Goal: Task Accomplishment & Management: Complete application form

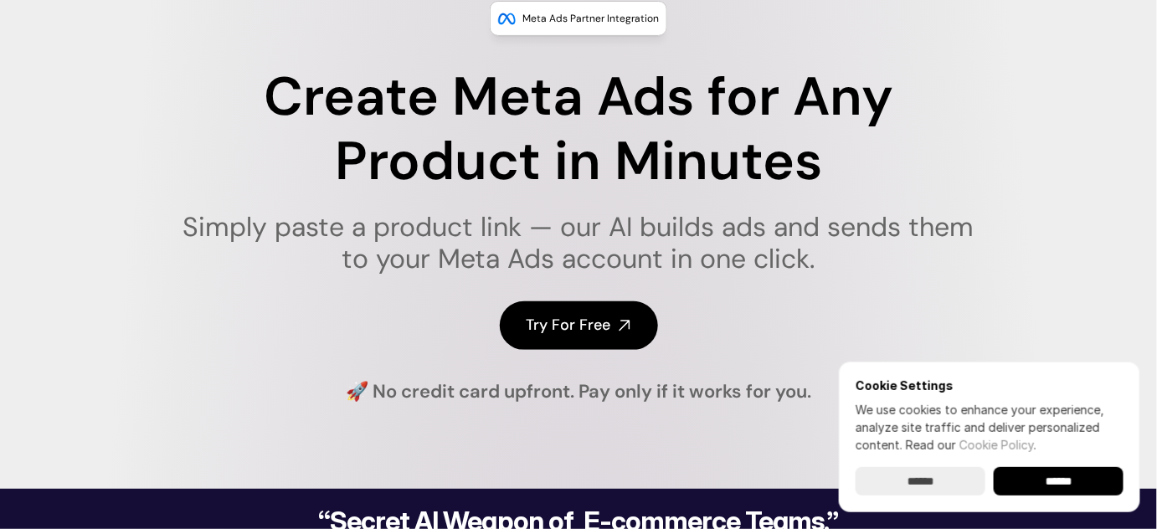
scroll to position [304, 0]
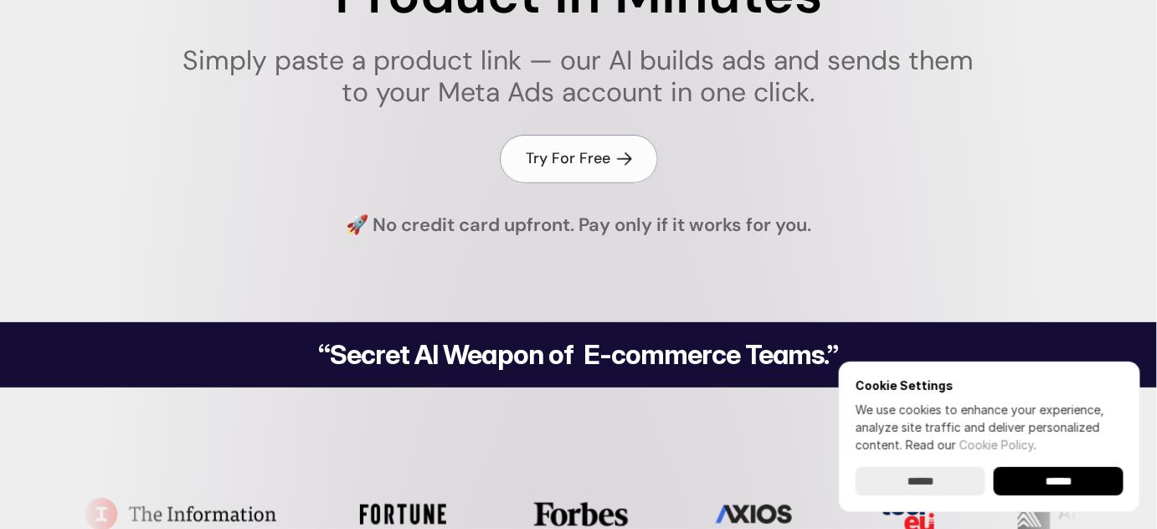
click at [610, 150] on link "Try For Free" at bounding box center [579, 159] width 158 height 48
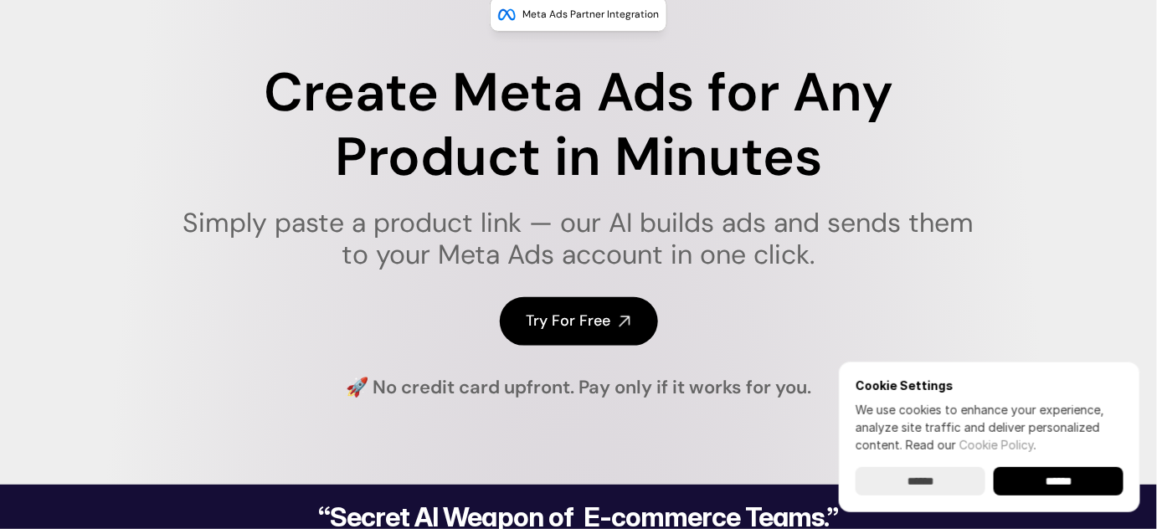
scroll to position [0, 0]
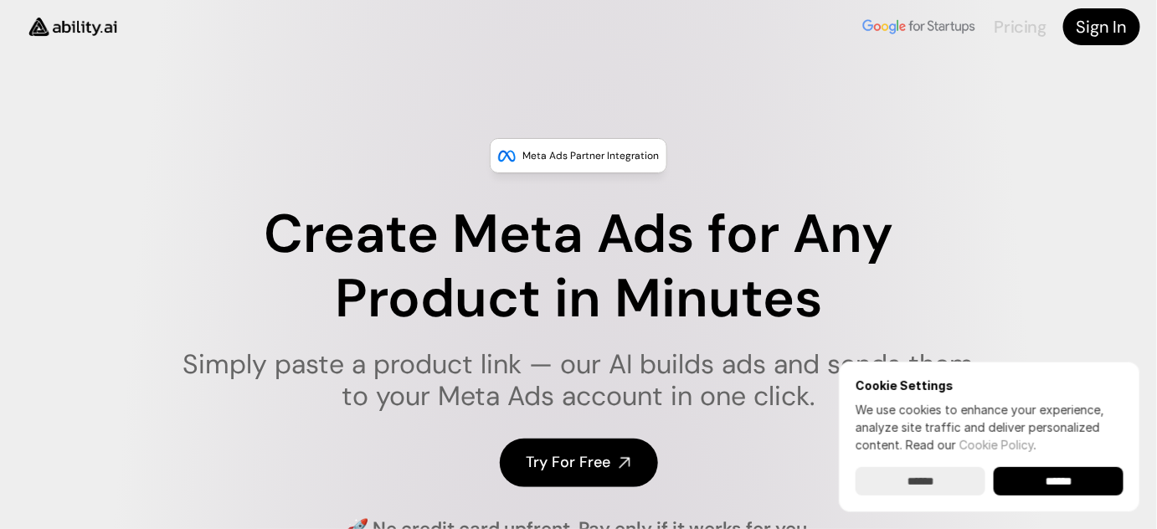
click at [1020, 24] on link "Pricing" at bounding box center [1021, 27] width 52 height 22
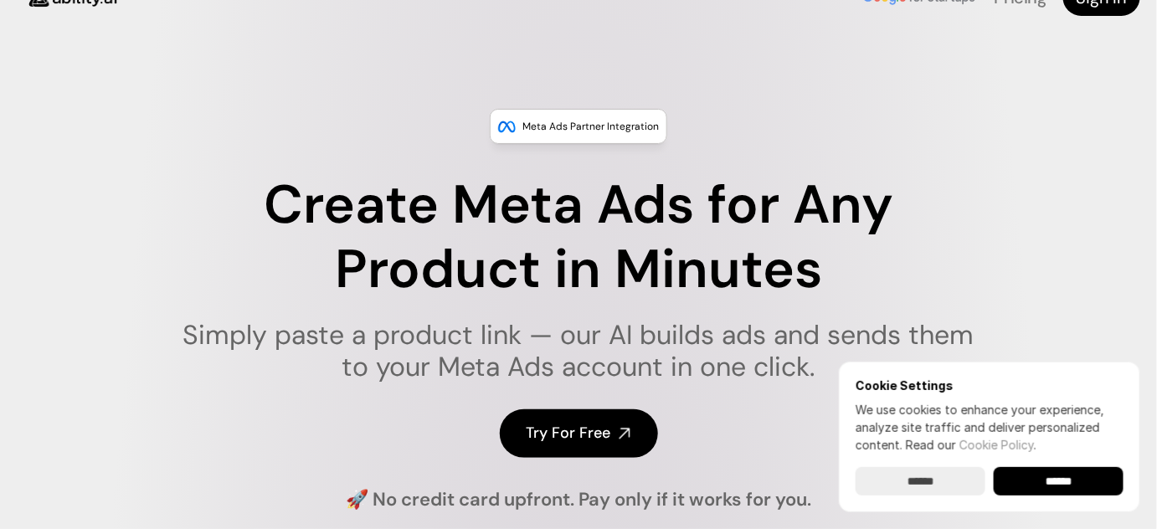
scroll to position [75, 0]
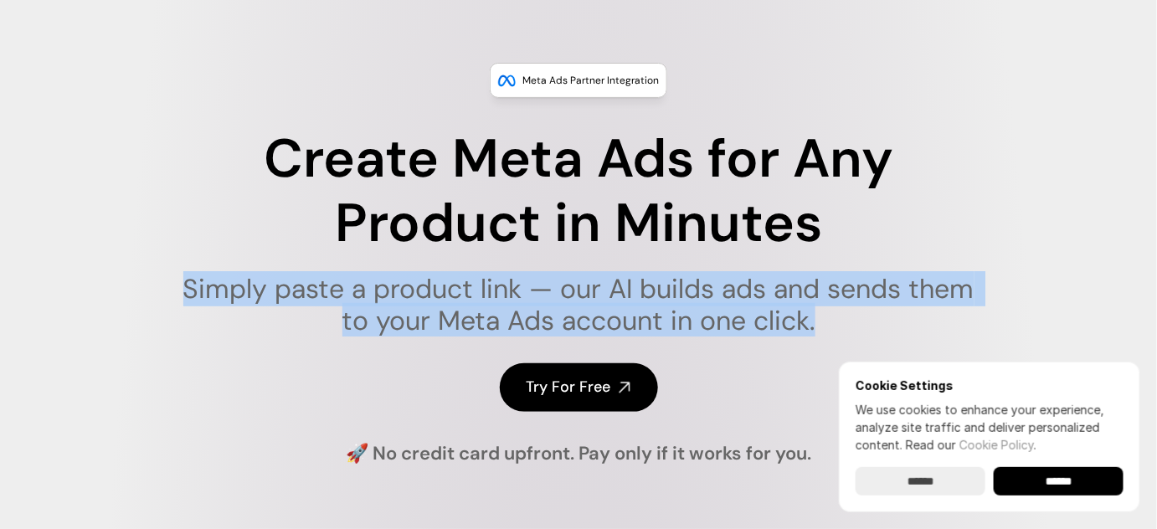
drag, startPoint x: 184, startPoint y: 284, endPoint x: 825, endPoint y: 338, distance: 643.6
click at [825, 338] on div "Create Meta Ads for Any Product in Minutes Simply paste a product link — our AI…" at bounding box center [578, 269] width 813 height 285
copy h1 "Simply paste a product link — our AI builds ads and sends them to your Meta Ads…"
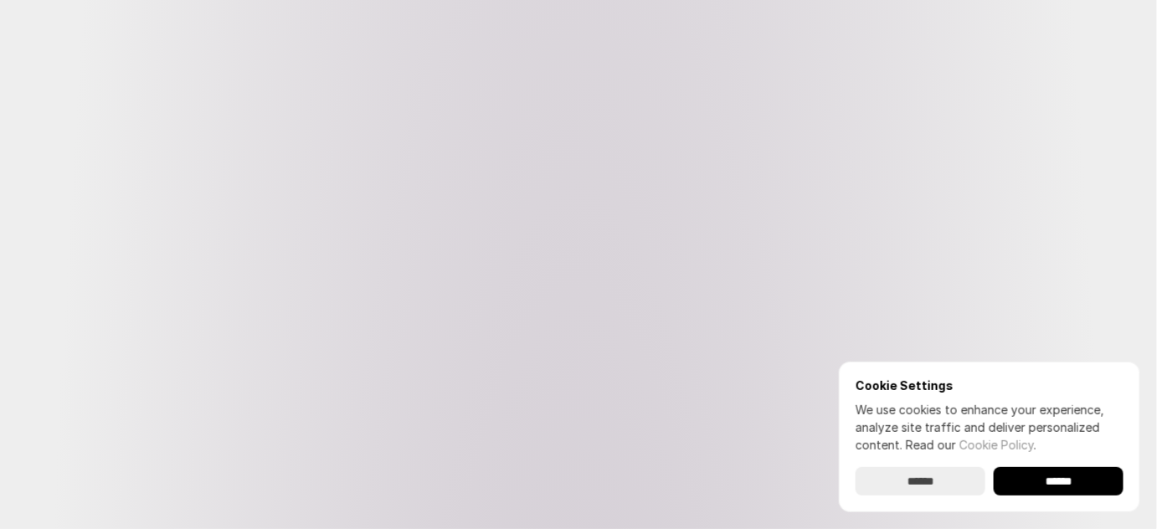
scroll to position [951, 0]
click at [1034, 471] on input "******" at bounding box center [1059, 481] width 130 height 28
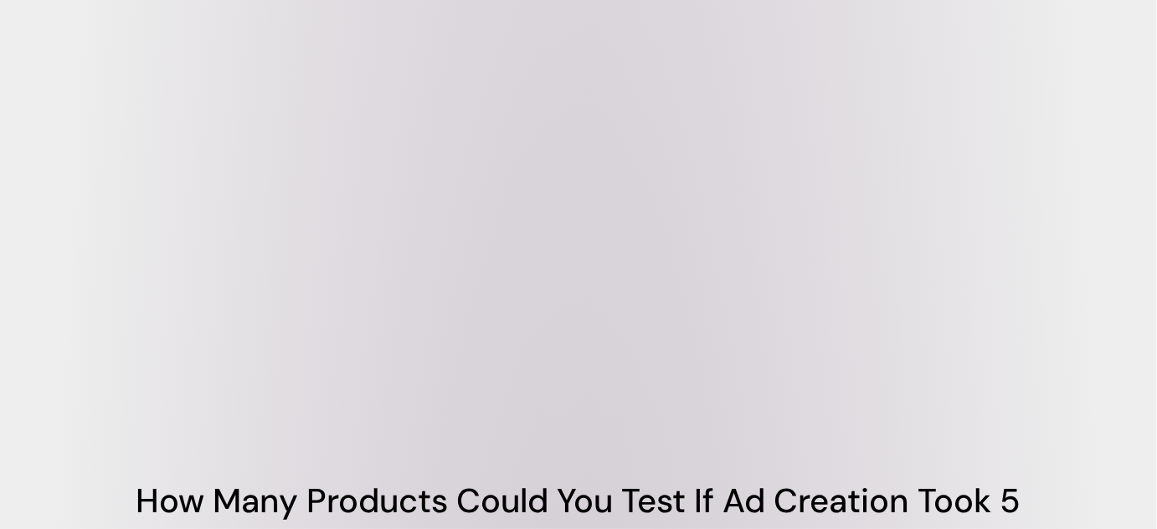
scroll to position [723, 0]
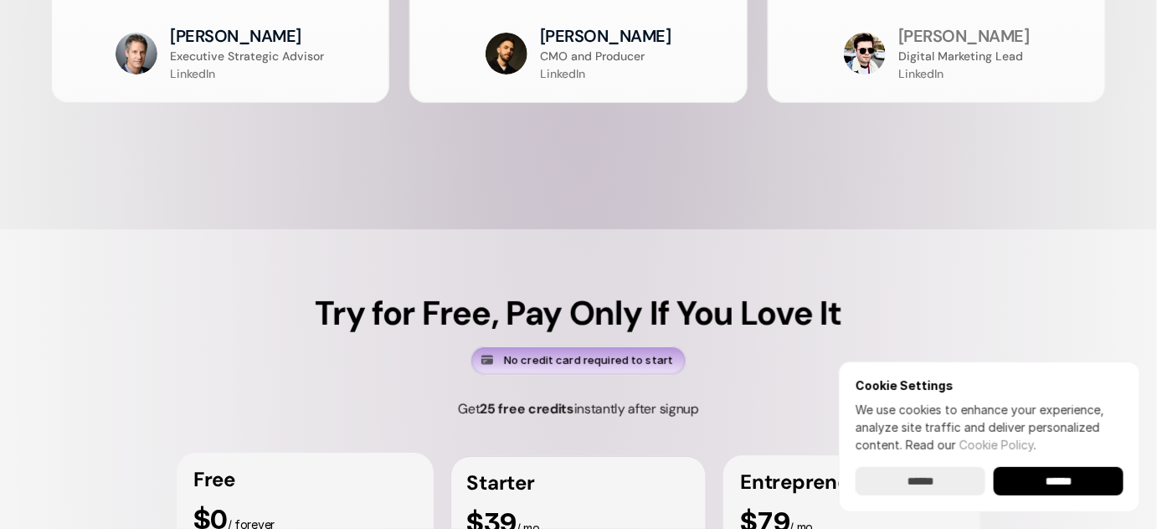
scroll to position [4286, 0]
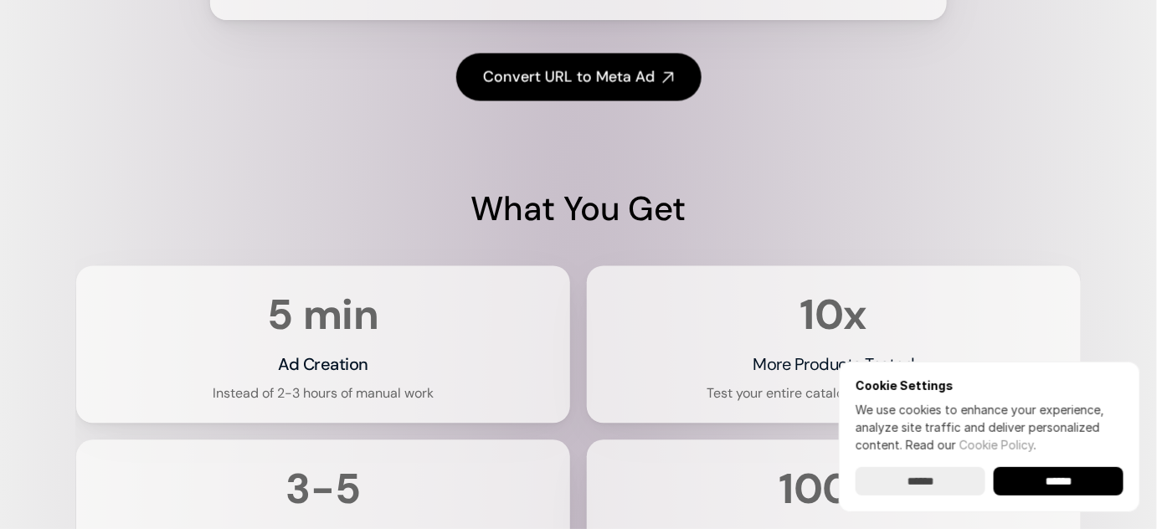
scroll to position [3220, 0]
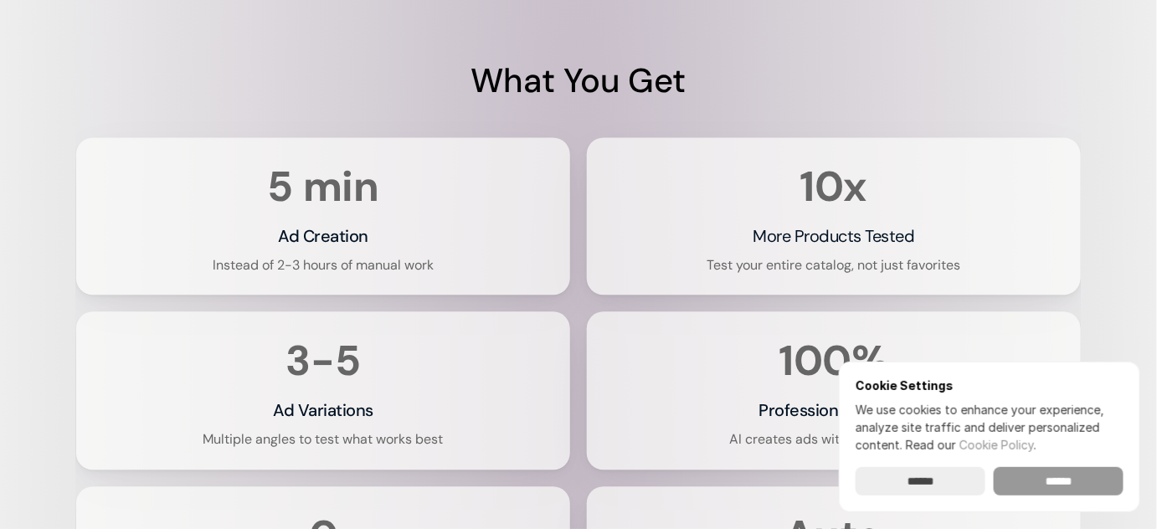
click at [1036, 478] on input "******" at bounding box center [1059, 481] width 130 height 28
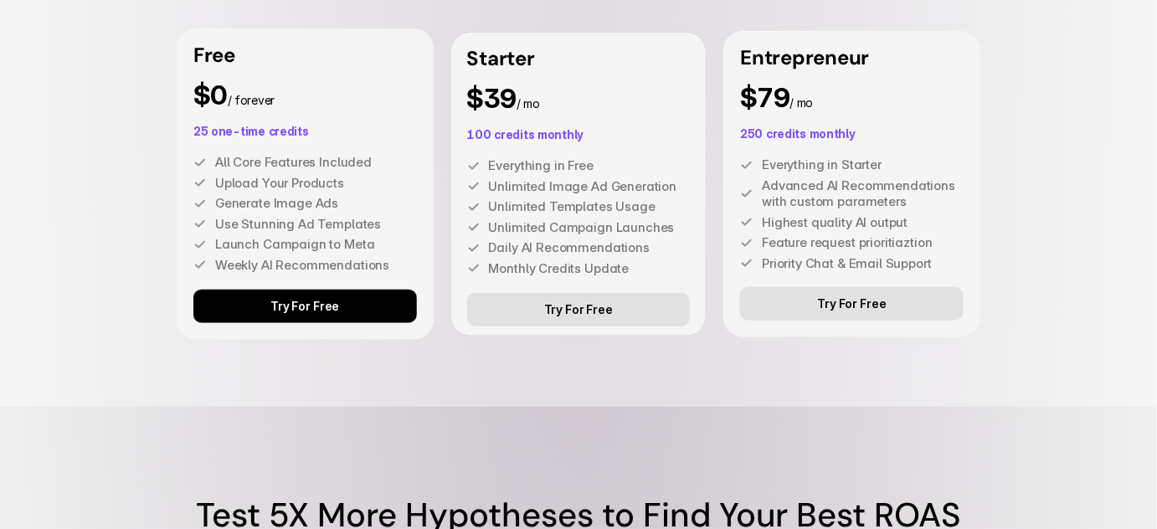
scroll to position [4970, 0]
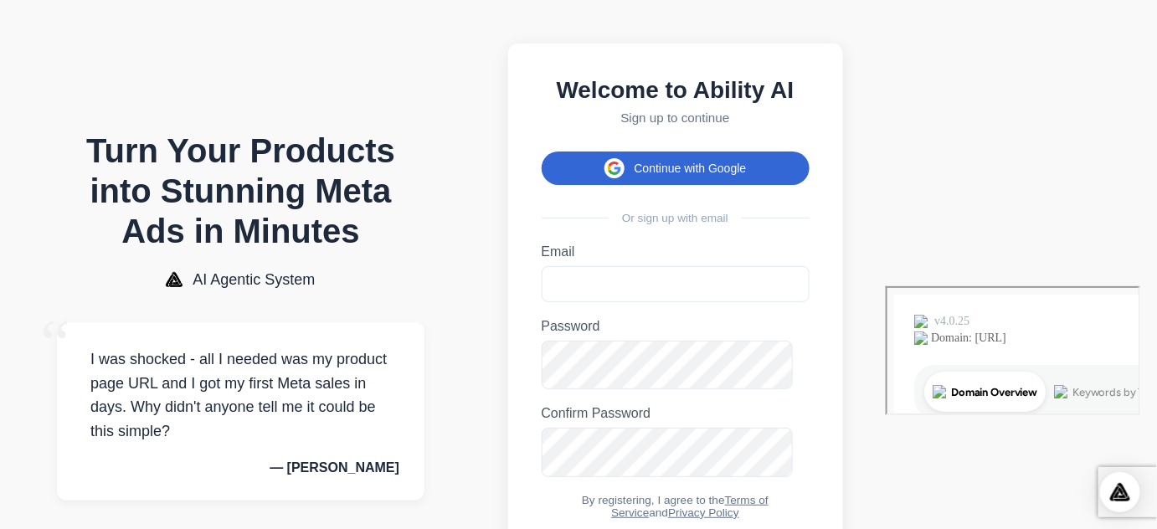
click at [810, 185] on button "Continue with Google" at bounding box center [676, 168] width 268 height 33
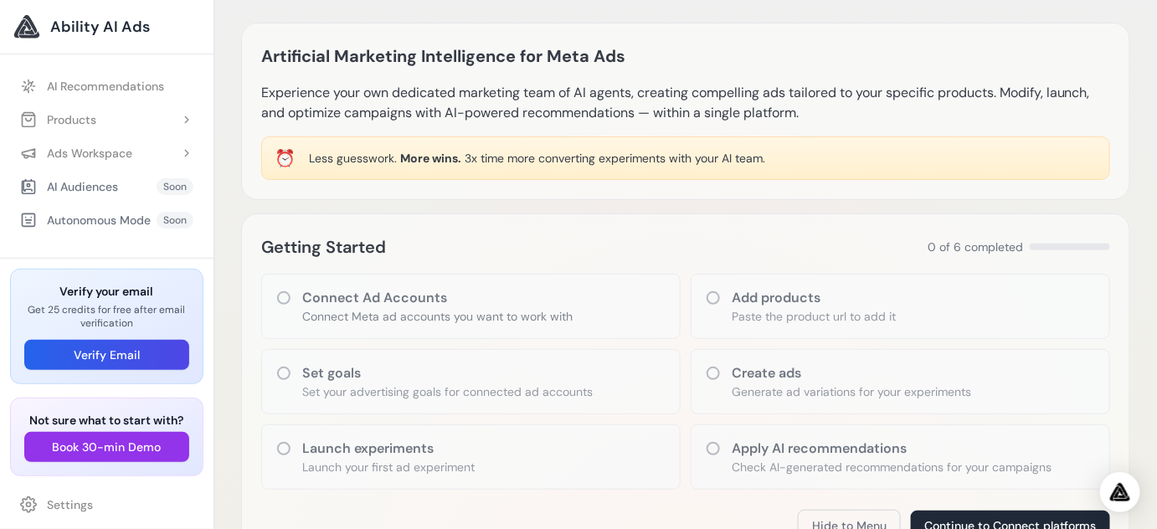
scroll to position [38, 0]
